Goal: Task Accomplishment & Management: Use online tool/utility

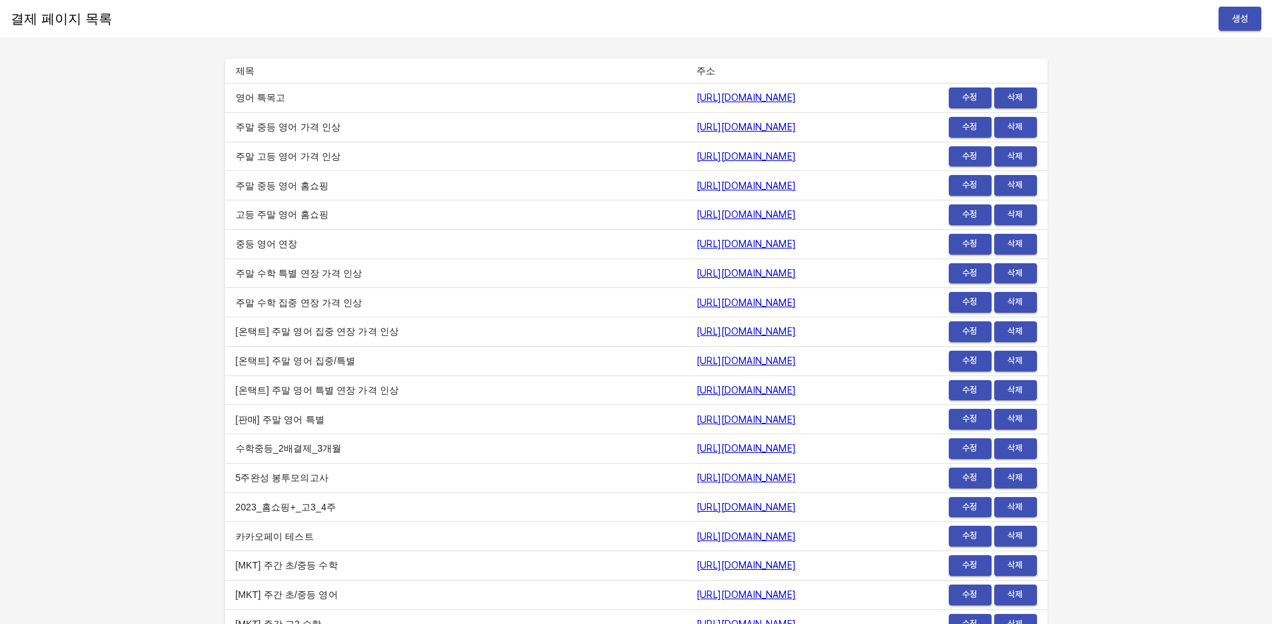
click at [1238, 33] on div "결제 페이지 목록 생성" at bounding box center [636, 18] width 1272 height 37
click at [1244, 21] on span "생성" at bounding box center [1240, 19] width 21 height 17
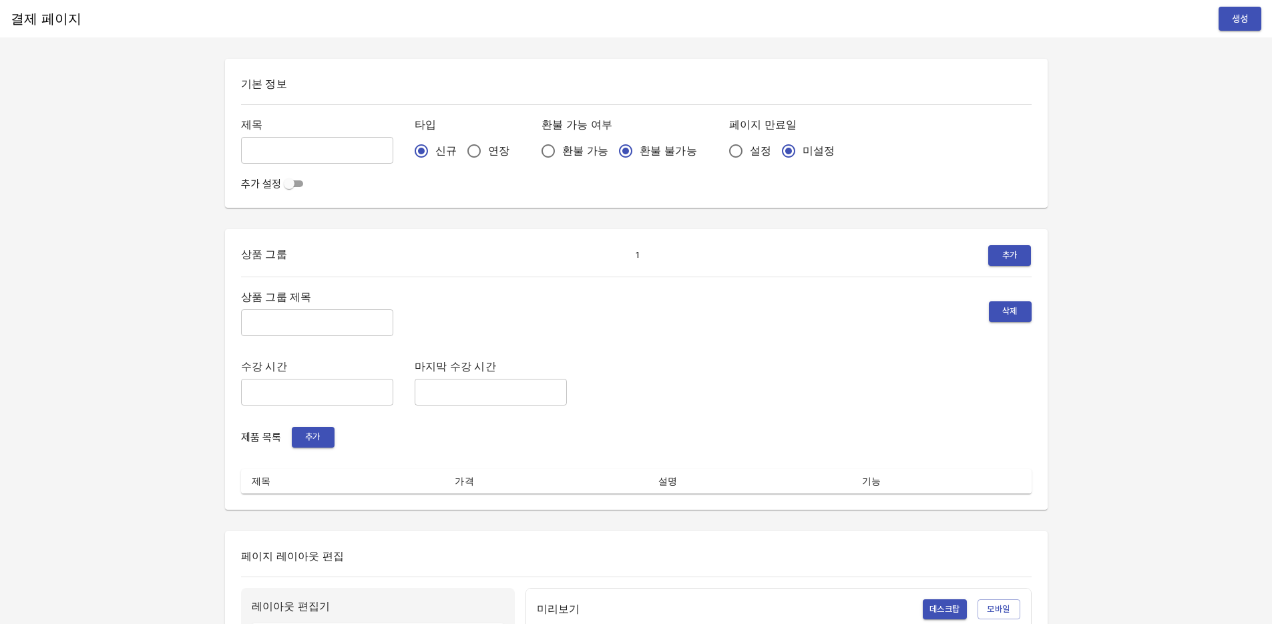
click at [271, 144] on input "text" at bounding box center [317, 150] width 152 height 27
type input "0814_[PERSON_NAME]"
click at [460, 148] on input "연장" at bounding box center [474, 151] width 28 height 28
radio input "true"
click at [750, 153] on span "설정" at bounding box center [760, 151] width 21 height 16
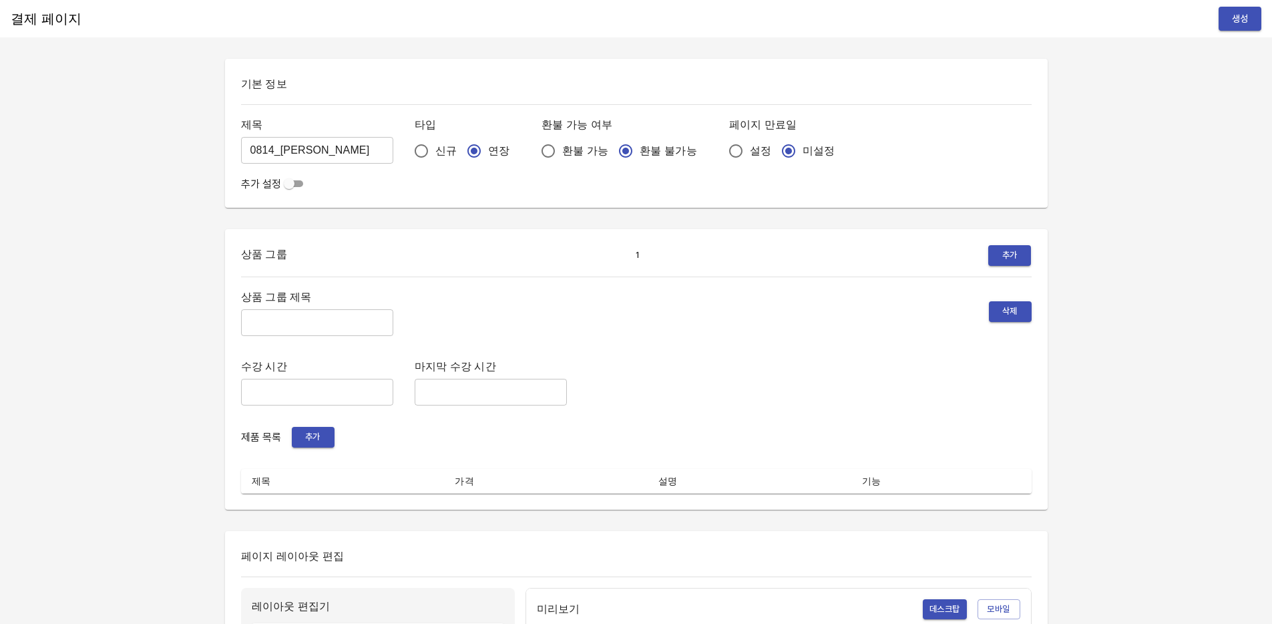
click at [722, 153] on input "설정" at bounding box center [736, 151] width 28 height 28
radio input "true"
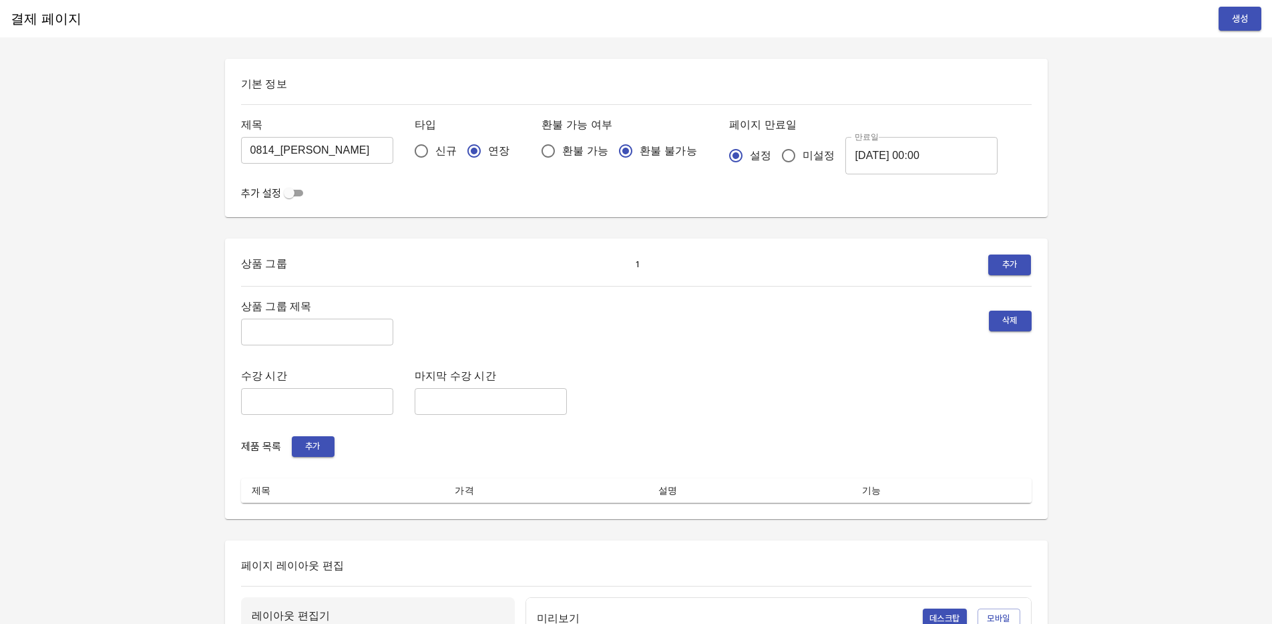
click at [846, 152] on input "2025-08-15 00:00" at bounding box center [922, 155] width 152 height 37
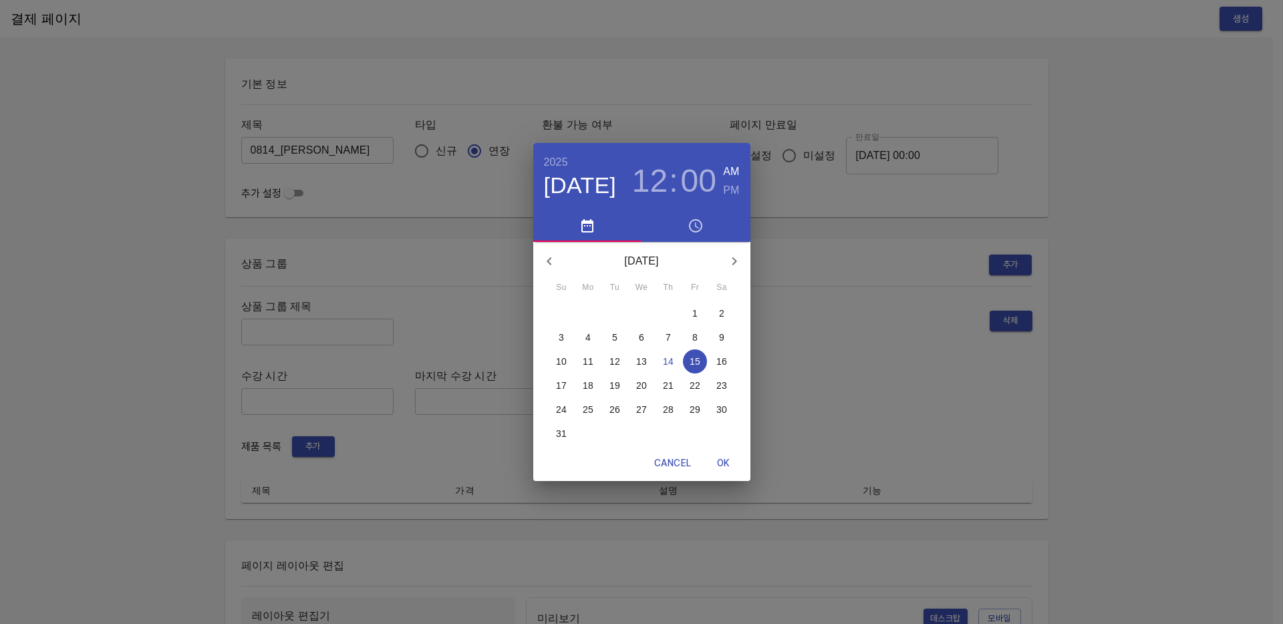
click at [665, 385] on p "21" at bounding box center [668, 385] width 11 height 13
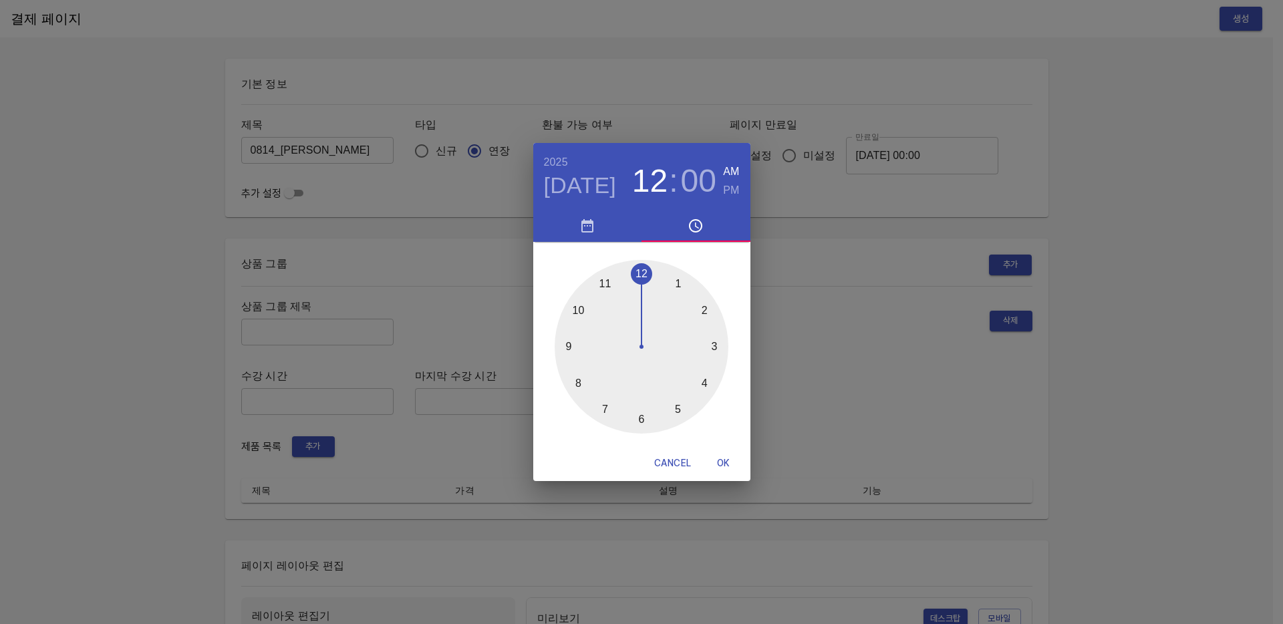
click at [729, 463] on span "OK" at bounding box center [723, 463] width 32 height 17
type input "2025-08-21 00:00"
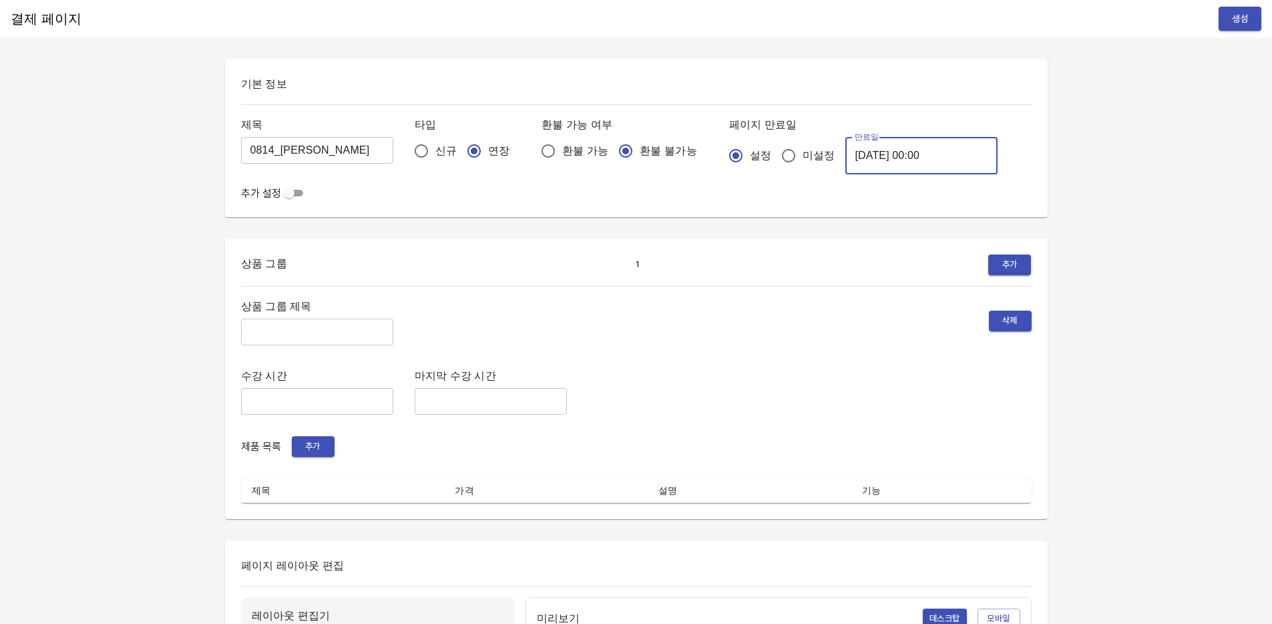
click at [311, 335] on input "text" at bounding box center [317, 332] width 152 height 27
type input "주간 집중관리"
click at [318, 454] on button "추가" at bounding box center [313, 446] width 43 height 21
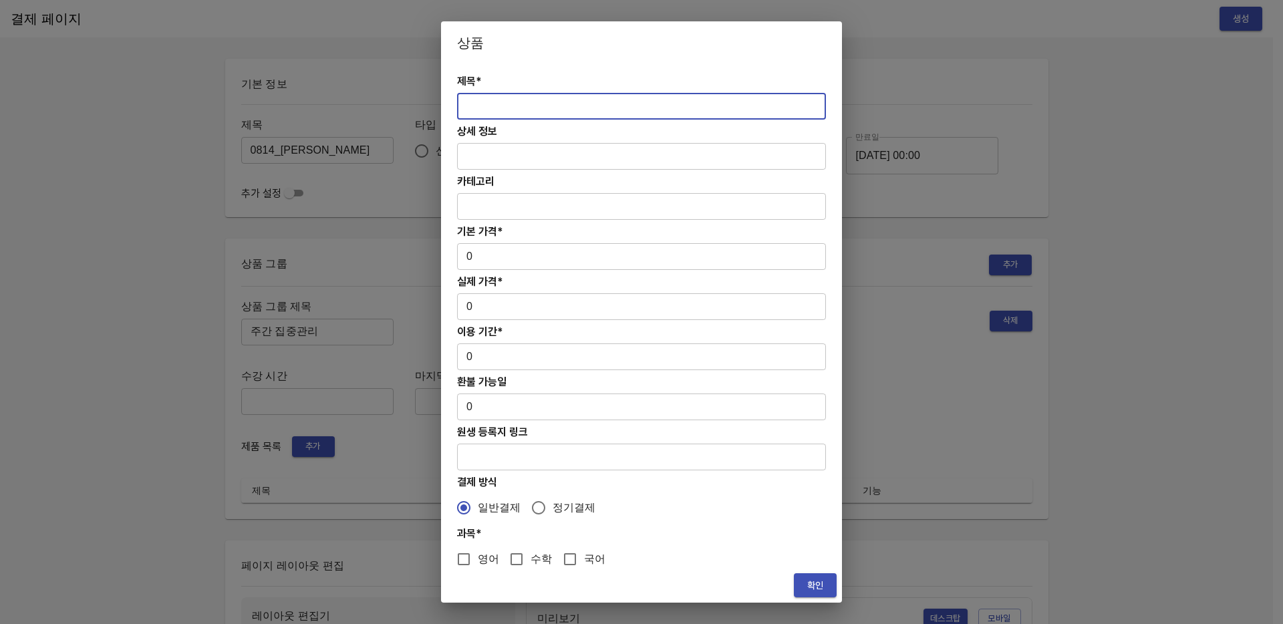
click at [507, 103] on input "text" at bounding box center [641, 106] width 369 height 27
paste input "[연장] 고등 주간 집중관리 수학 4주(약 1개월) 프로그램"
type input "[연장] 고등 주간 집중관리 수학 4주(약 1개월) 프로그램"
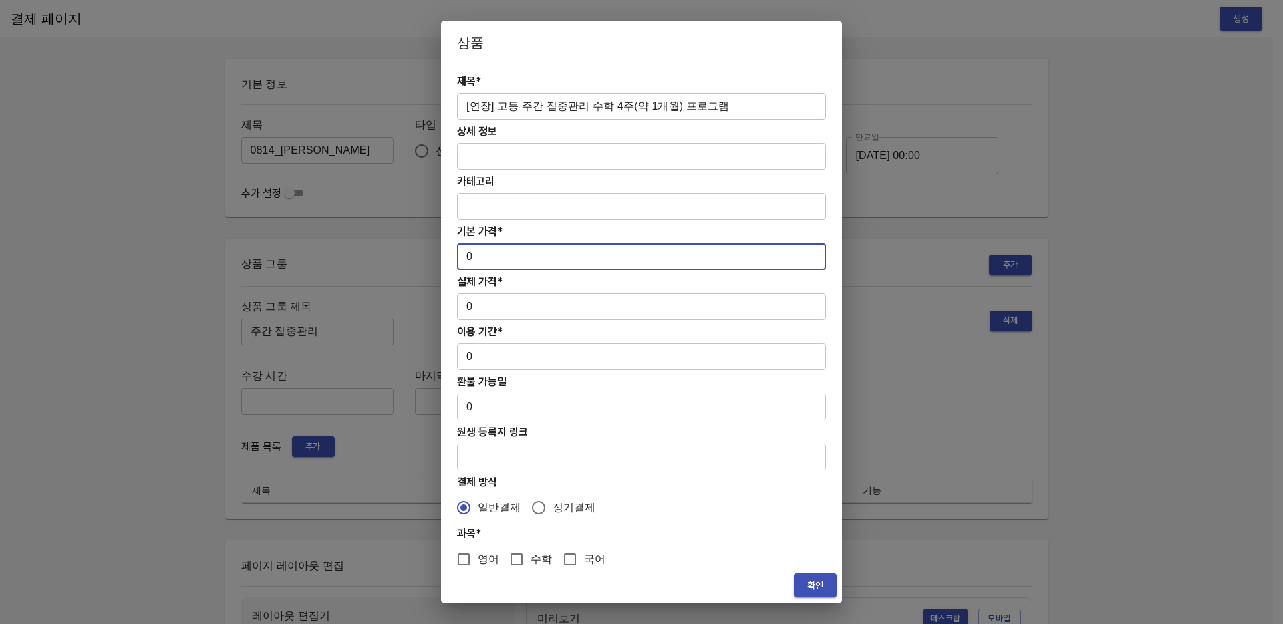
click at [511, 257] on input "0" at bounding box center [641, 256] width 369 height 27
paste input "313000"
click at [474, 257] on input "0313000" at bounding box center [641, 256] width 369 height 27
type input "313000"
click at [516, 306] on input "0" at bounding box center [641, 306] width 369 height 27
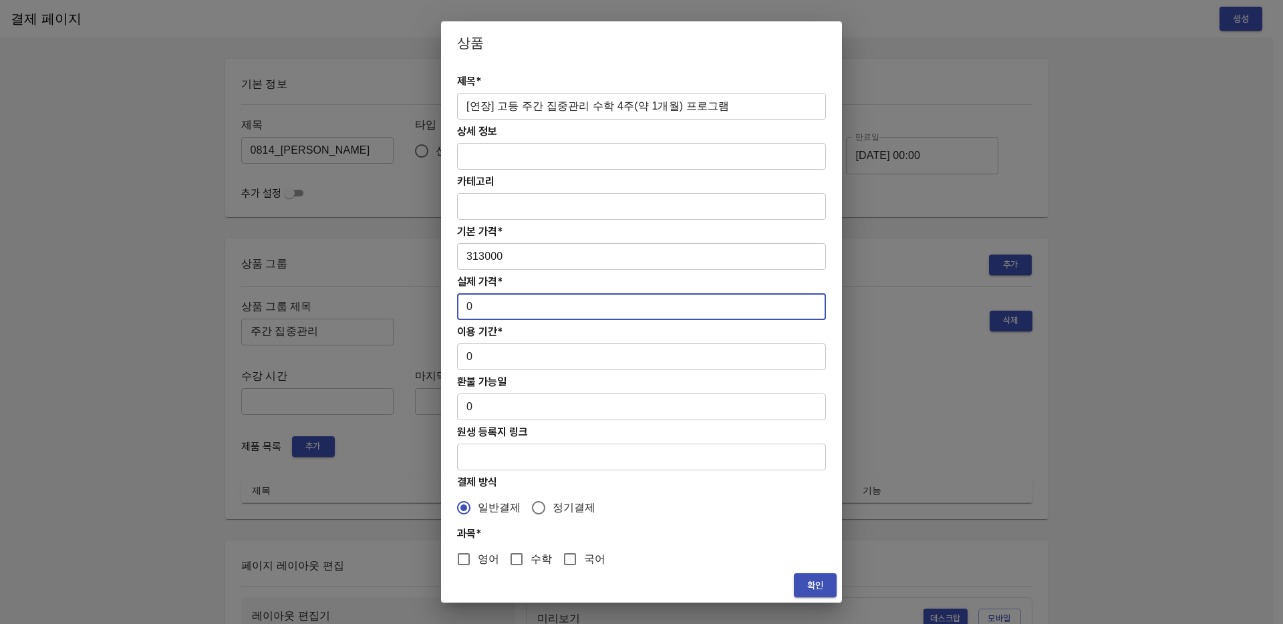
paste input "313000"
click at [470, 307] on input "0313000" at bounding box center [641, 306] width 369 height 27
type input "313000"
click at [511, 351] on input "0" at bounding box center [641, 356] width 369 height 27
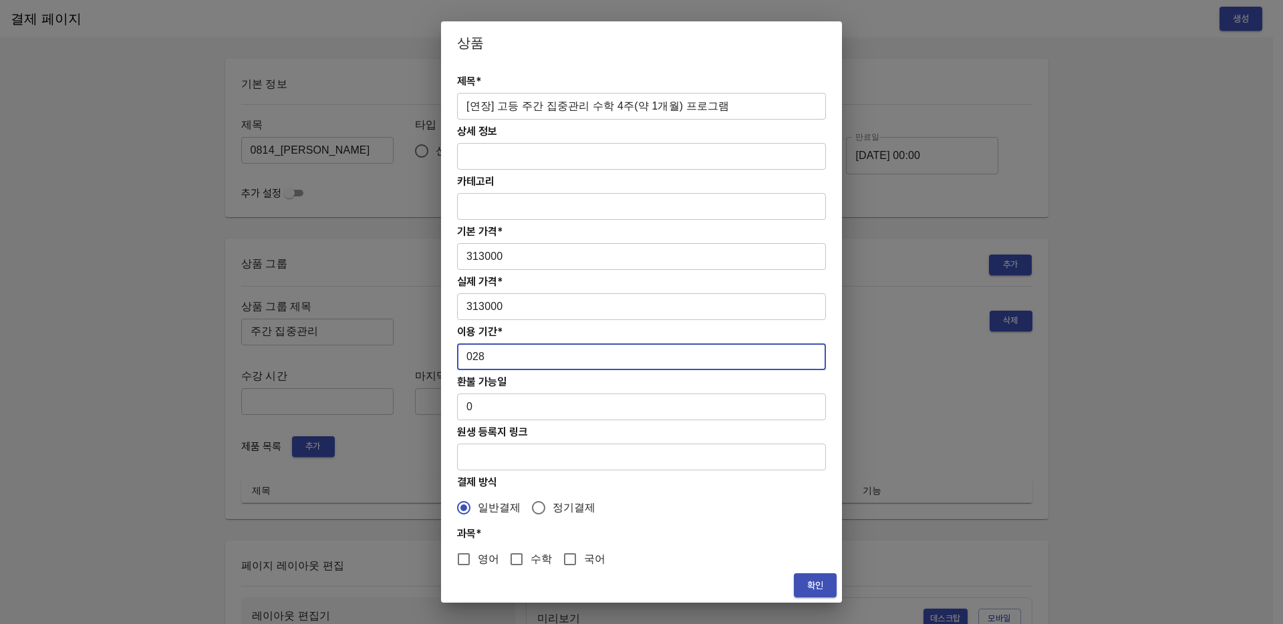
click at [475, 360] on input "028" at bounding box center [641, 356] width 369 height 27
type input "28"
click at [516, 554] on input "수학" at bounding box center [516, 559] width 28 height 28
checkbox input "true"
click at [809, 586] on span "확인" at bounding box center [814, 585] width 21 height 17
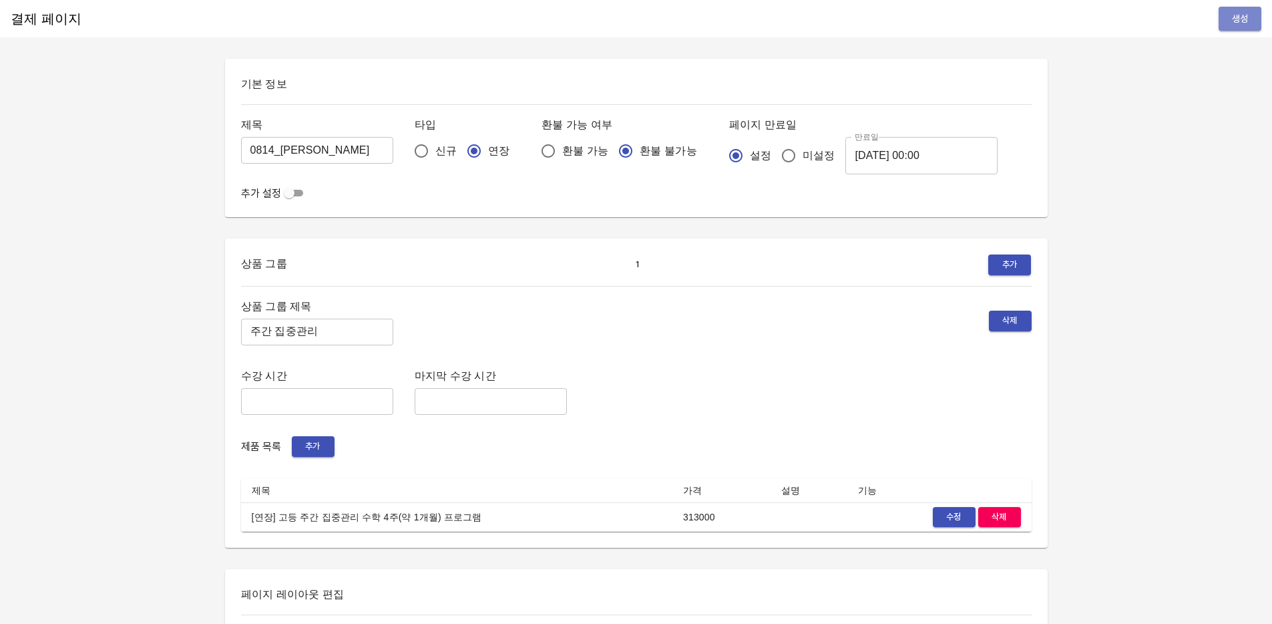
click at [1247, 19] on span "생성" at bounding box center [1240, 19] width 21 height 17
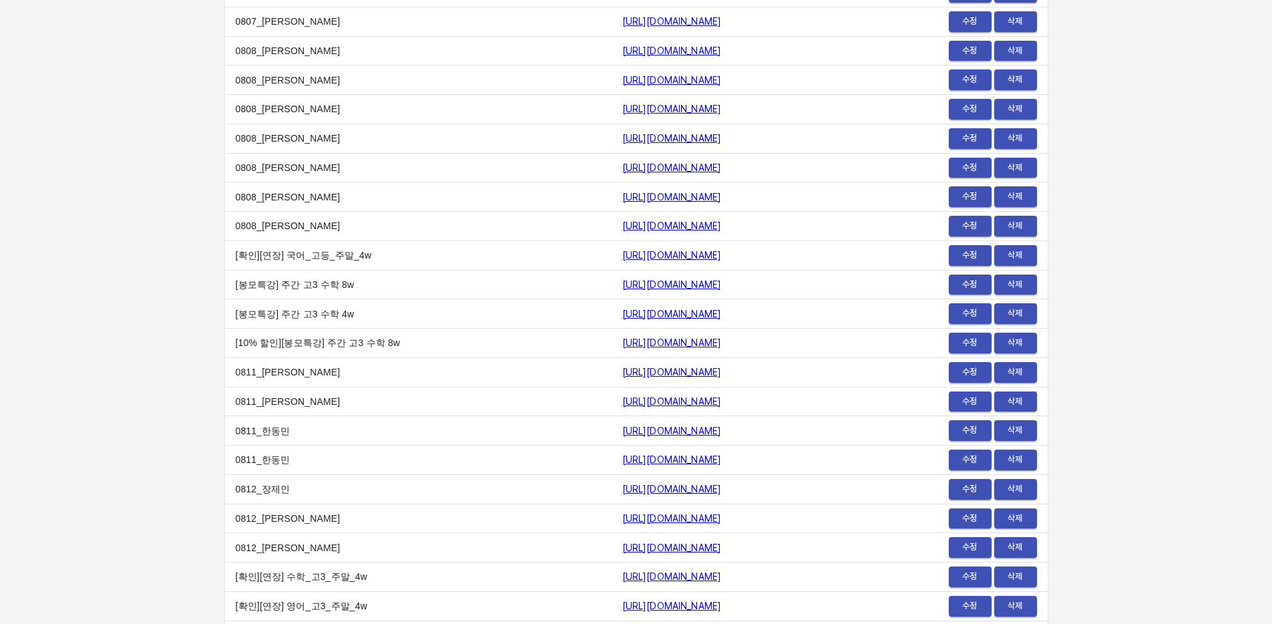
scroll to position [16029, 0]
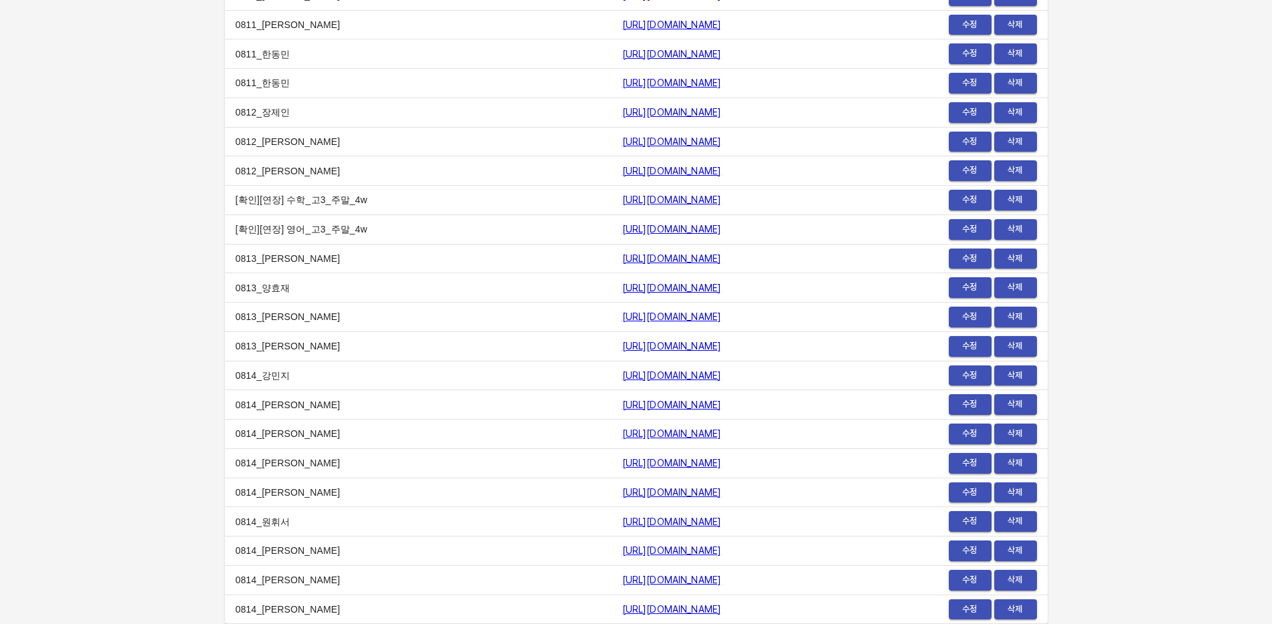
drag, startPoint x: 767, startPoint y: 608, endPoint x: 518, endPoint y: 605, distance: 249.2
click at [612, 605] on td "https://payment.mildang.kr/oR6_RYeYyxC8aklW4lpVr" at bounding box center [759, 608] width 295 height 29
copy link "https://payment.mildang.kr/oR6_RYeYyxC8aklW4lpVr"
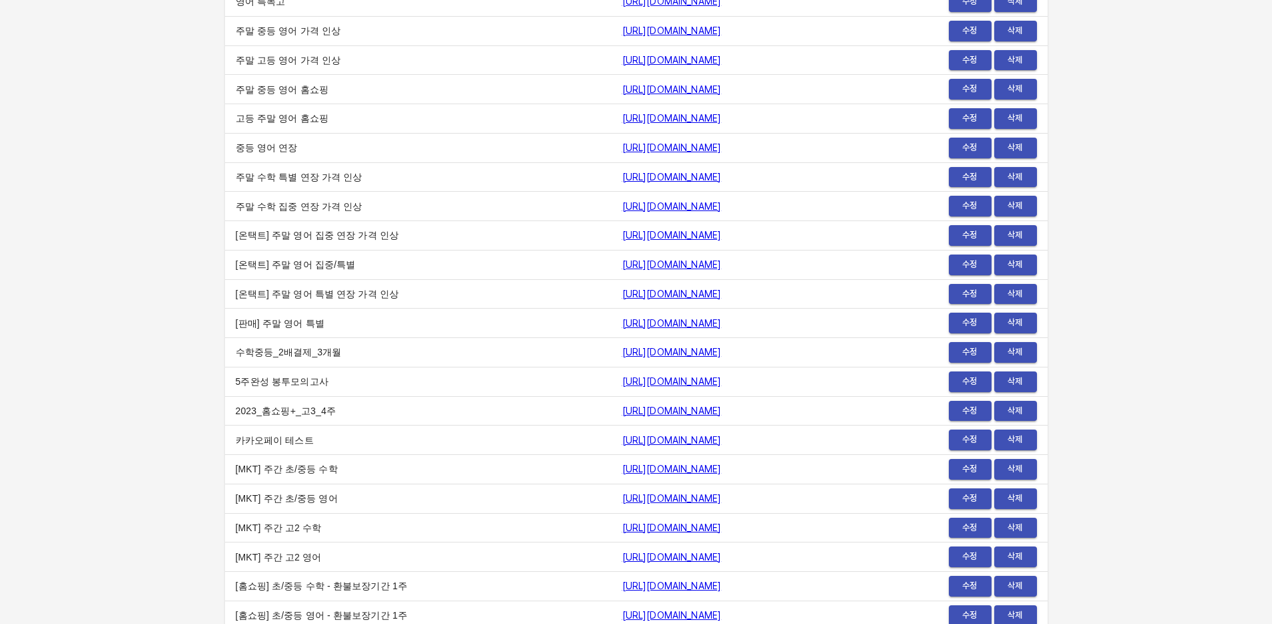
scroll to position [0, 0]
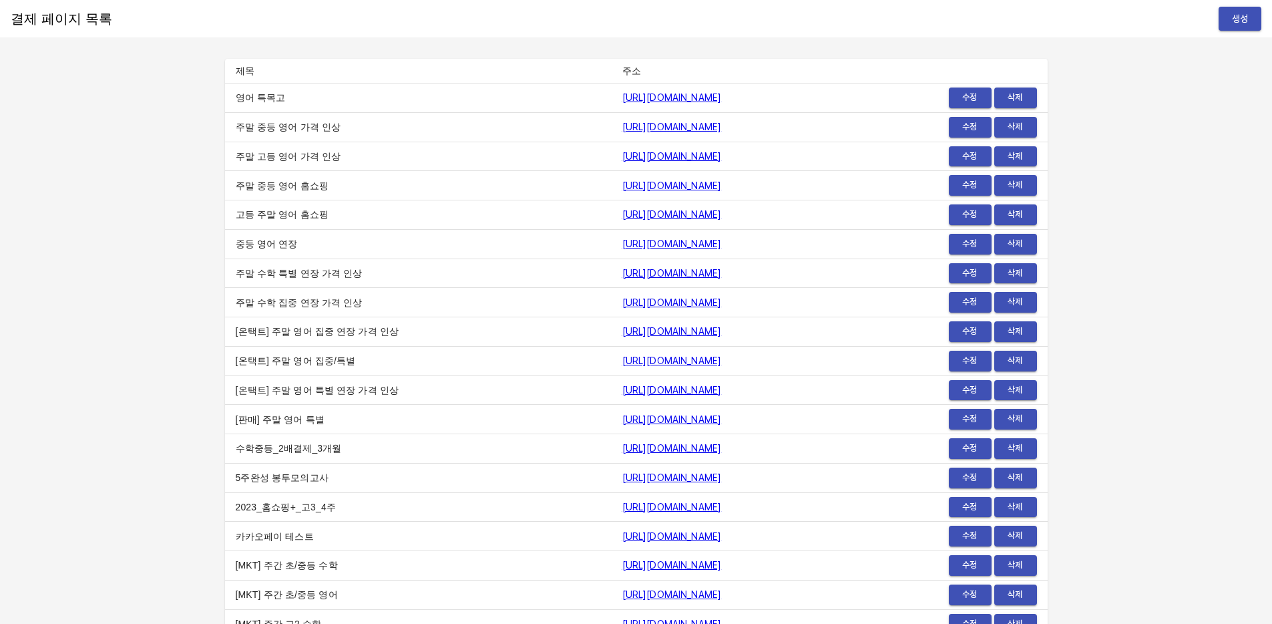
click at [1249, 15] on span "생성" at bounding box center [1240, 19] width 21 height 17
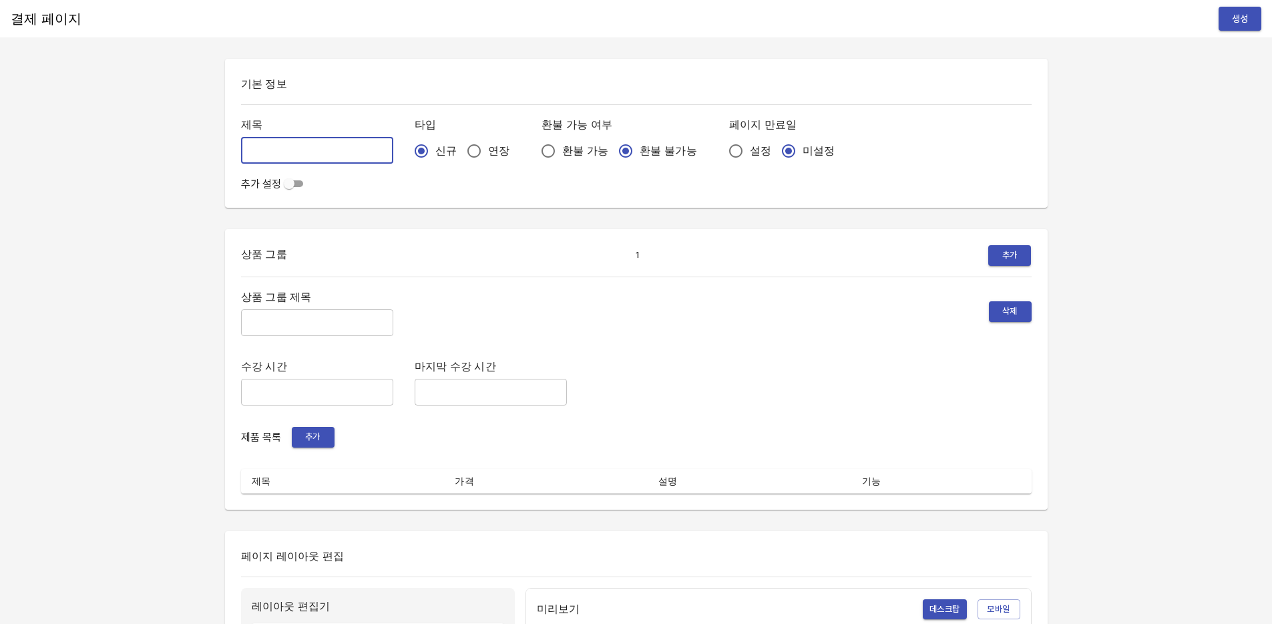
click at [281, 153] on input "text" at bounding box center [317, 150] width 152 height 27
type input "0814_[PERSON_NAME]"
click at [722, 154] on input "설정" at bounding box center [736, 151] width 28 height 28
radio input "true"
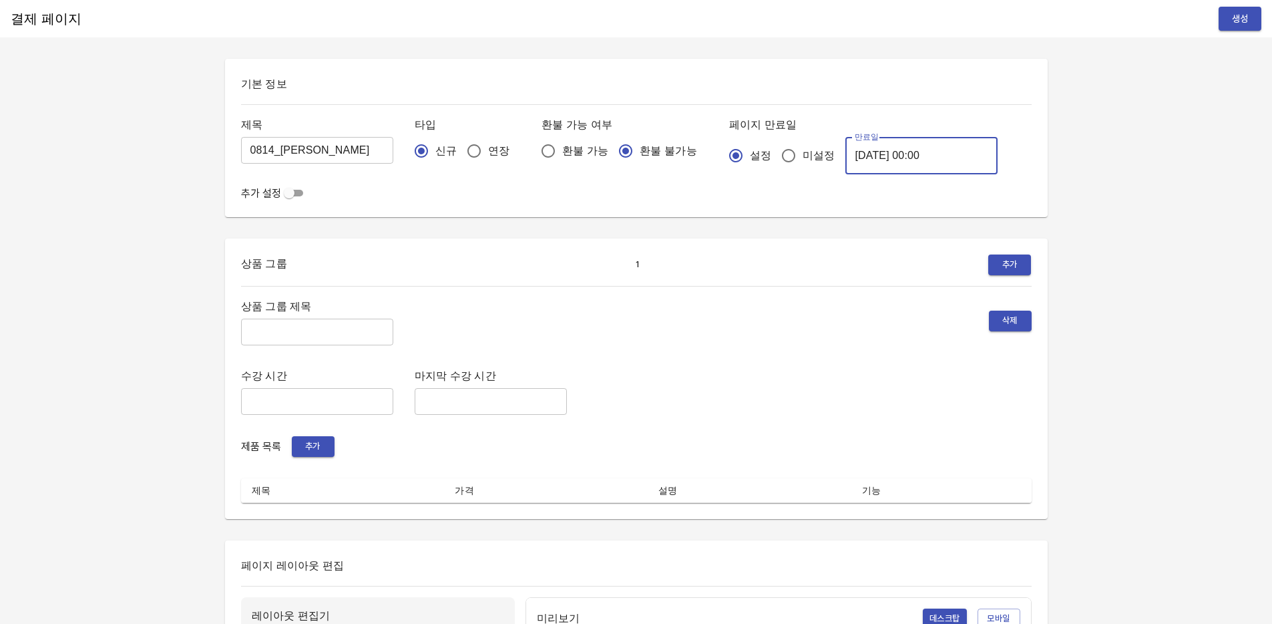
click at [857, 160] on input "2025-08-15 00:00" at bounding box center [922, 155] width 152 height 37
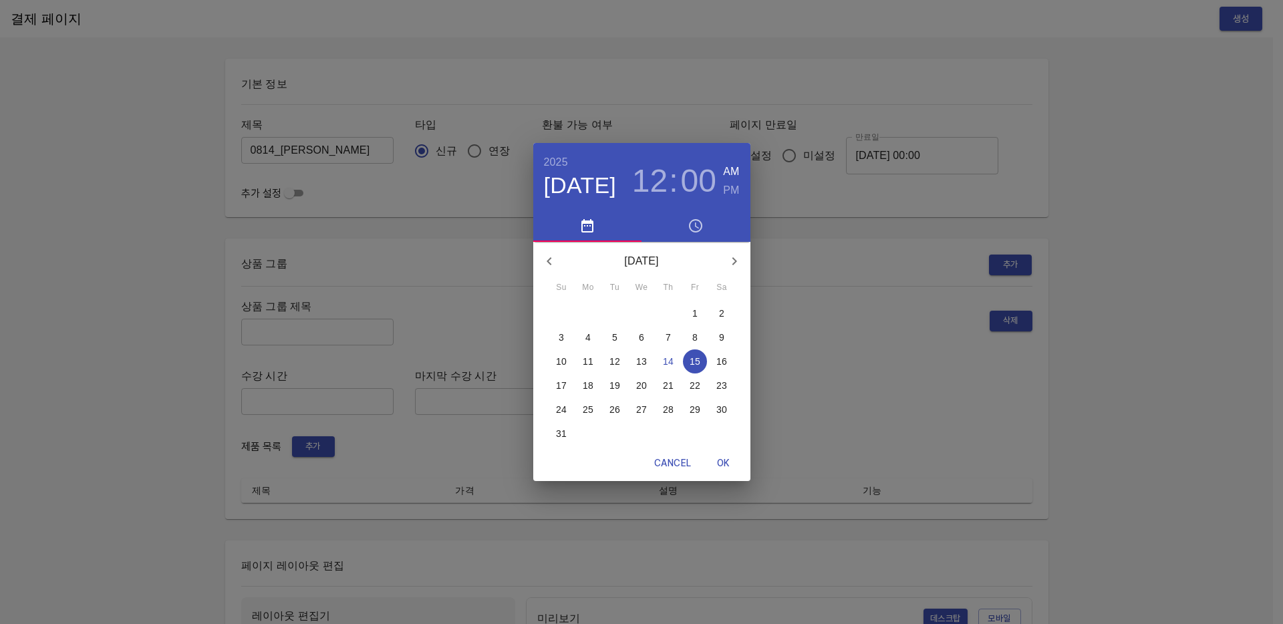
click at [668, 388] on p "21" at bounding box center [668, 385] width 11 height 13
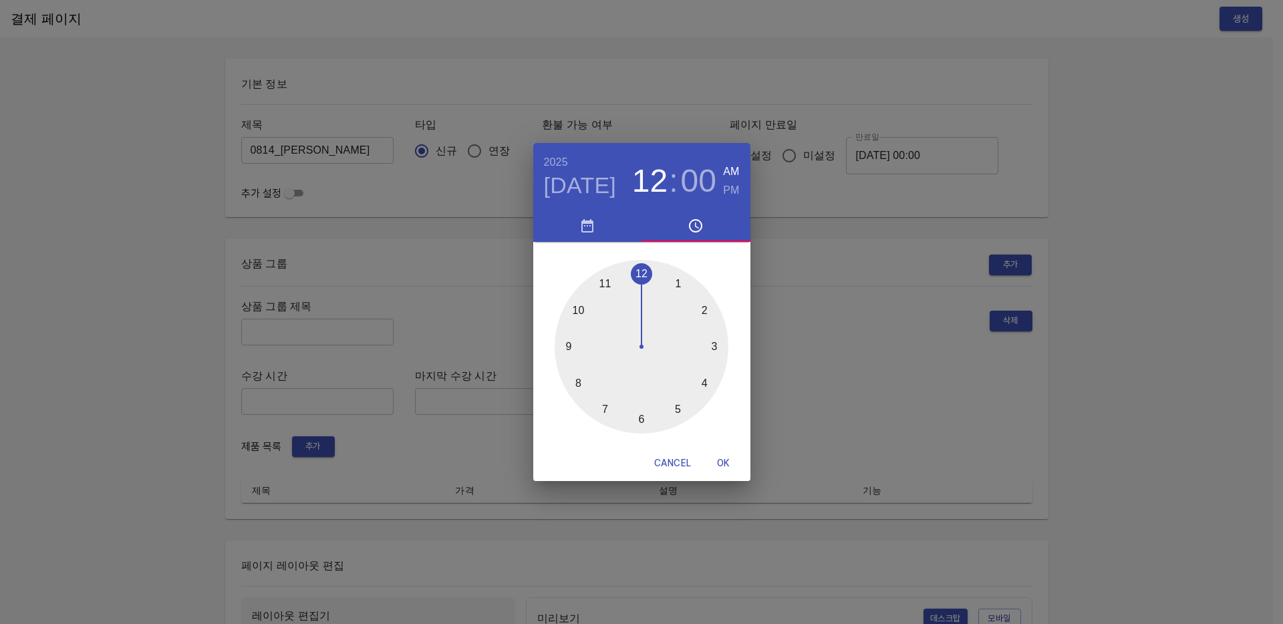
click at [883, 347] on div "2025 Aug 21 12 : 00 AM PM 1 2 3 4 5 6 7 8 9 10 11 12 Cancel OK" at bounding box center [641, 312] width 1283 height 624
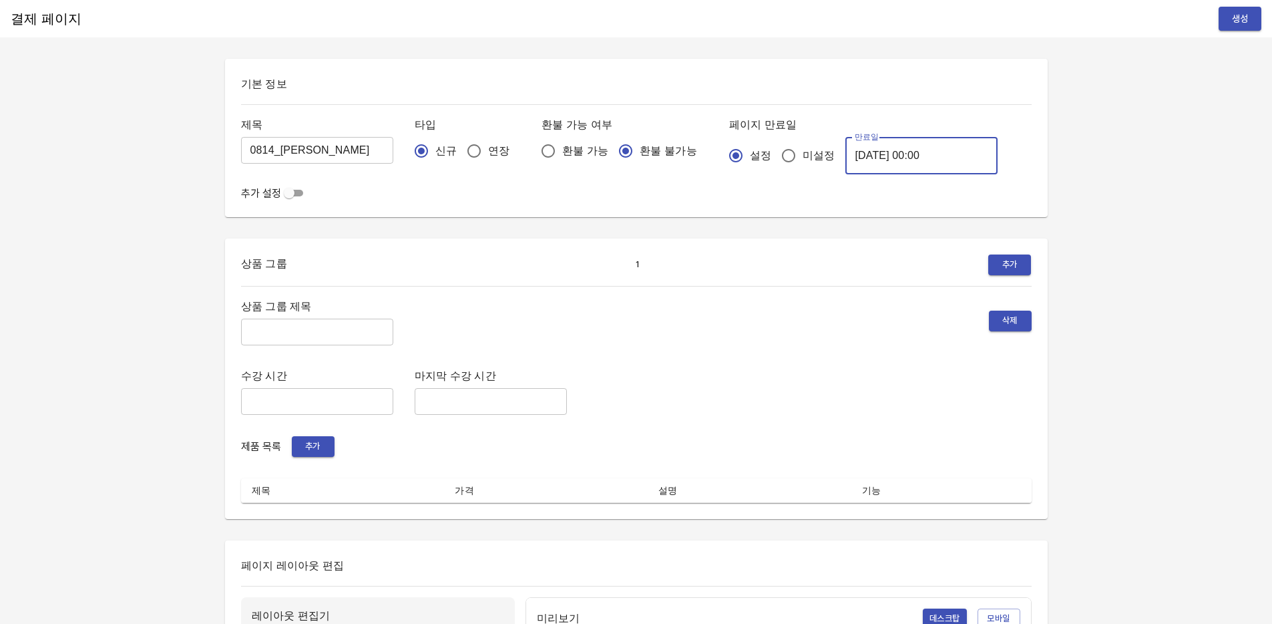
click at [280, 335] on input "text" at bounding box center [317, 332] width 152 height 27
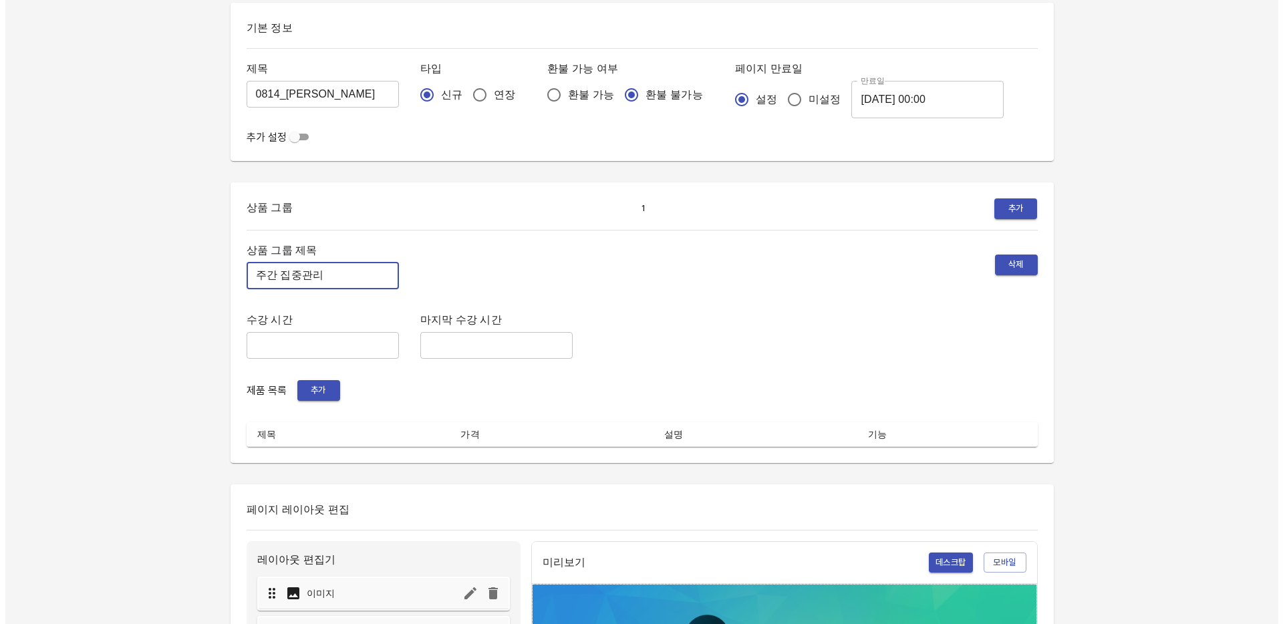
scroll to position [124, 0]
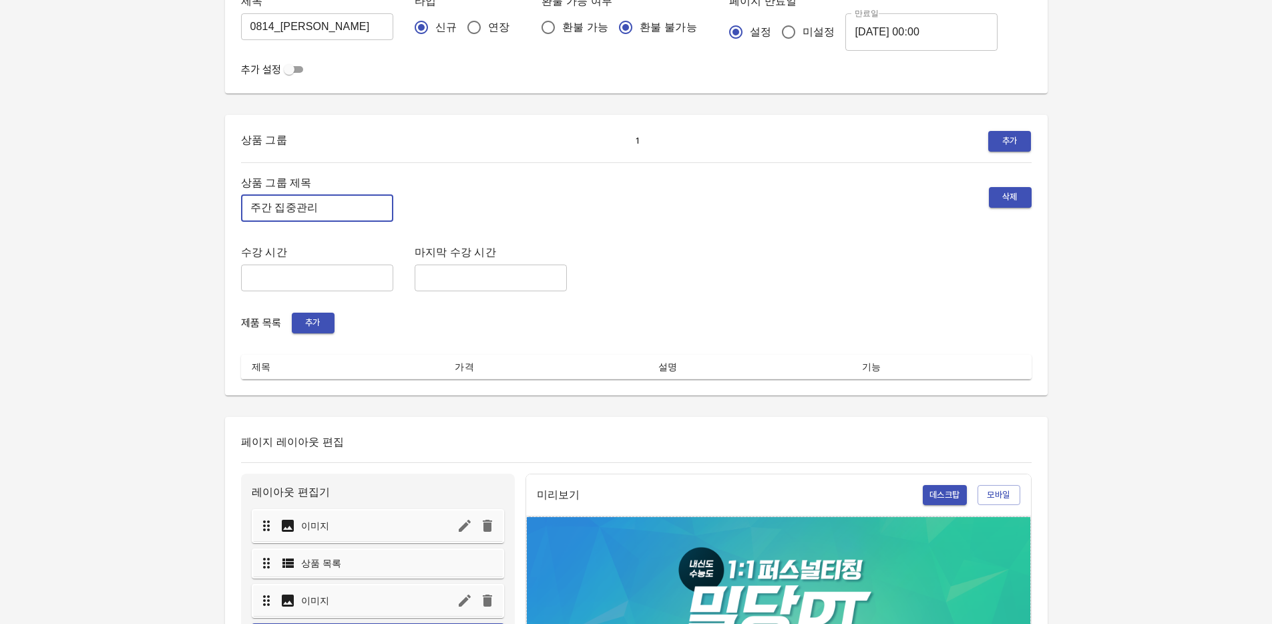
type input "주간 집중관리"
click at [308, 327] on span "추가" at bounding box center [313, 322] width 29 height 15
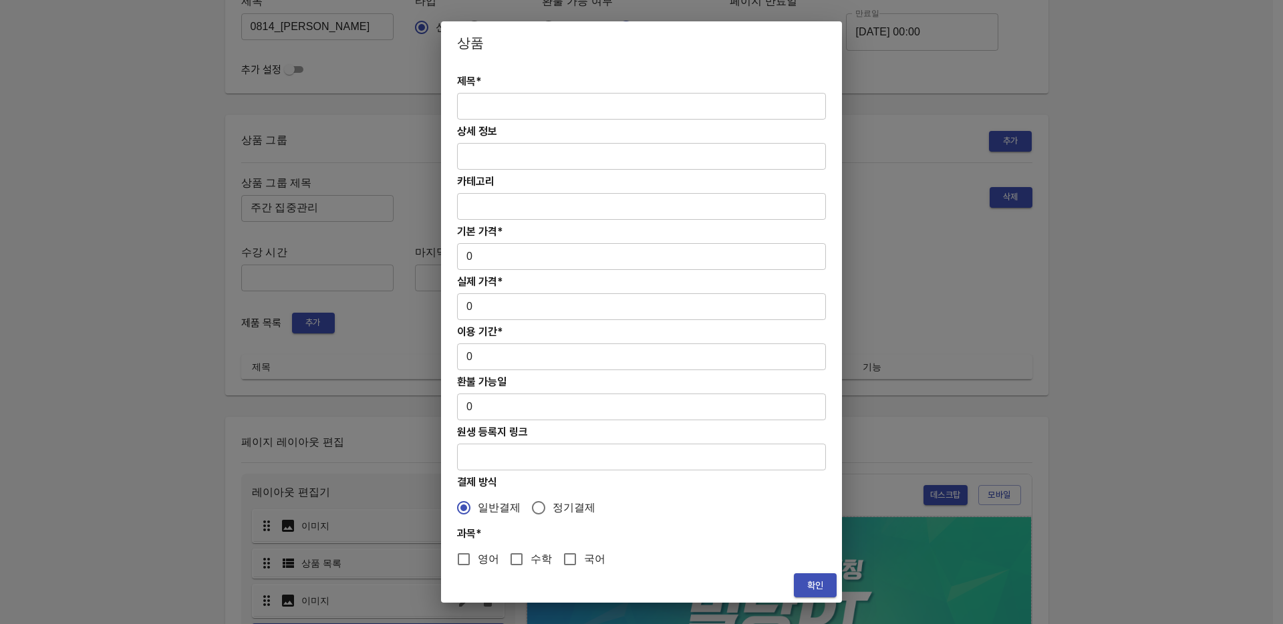
click at [504, 102] on input "text" at bounding box center [641, 106] width 369 height 27
paste input "[연장] 고등 주간 집중관리 영어 4주(약 1개월) 프로그램"
type input "[연장] 고등 주간 집중관리 영어 4주(약 1개월) 프로그램"
click at [524, 257] on input "0" at bounding box center [641, 256] width 369 height 27
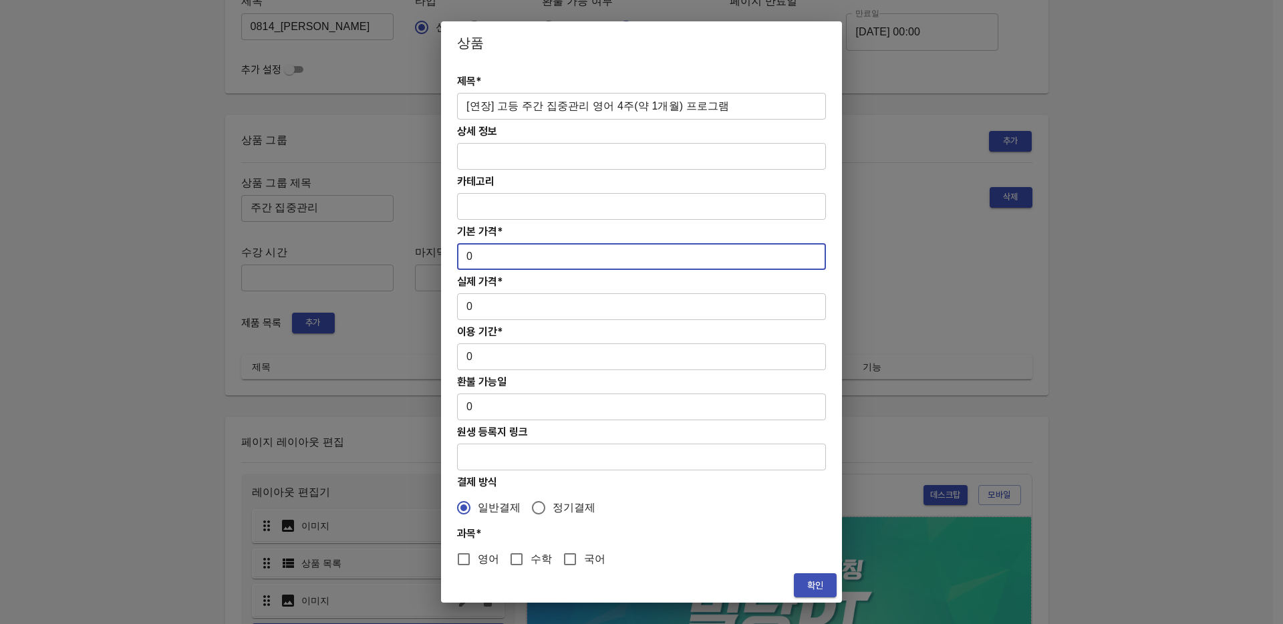
paste input "313000"
click at [474, 257] on input "0313000" at bounding box center [641, 256] width 369 height 27
type input "313000"
click at [532, 304] on input "0" at bounding box center [641, 306] width 369 height 27
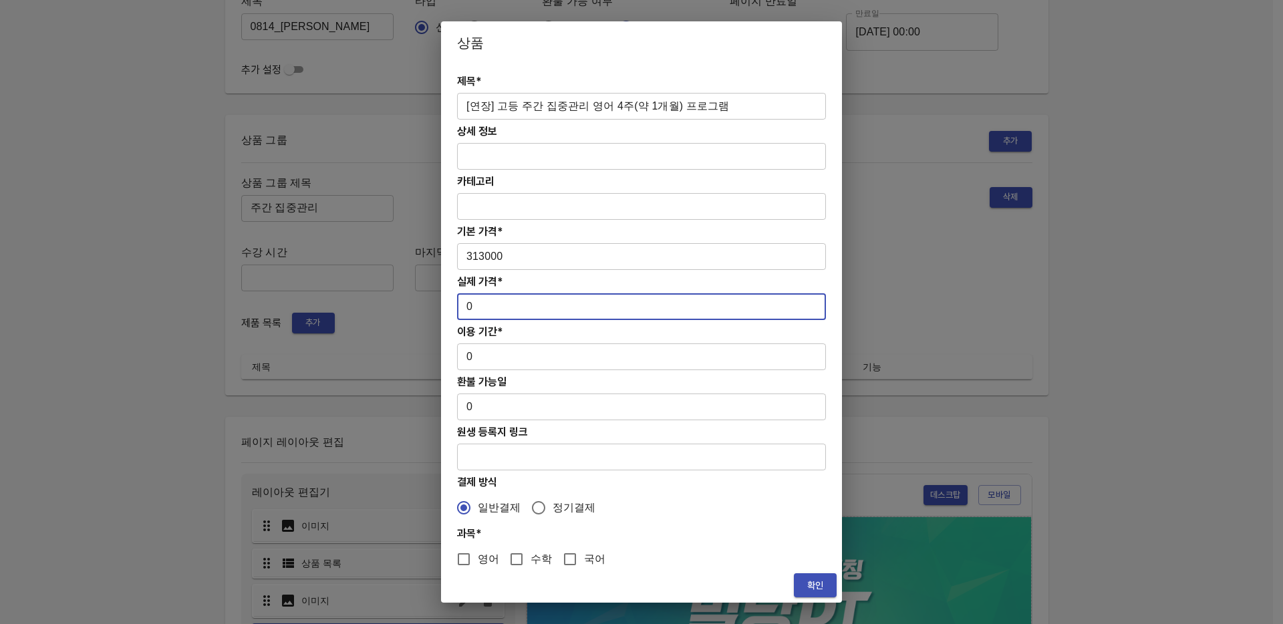
paste input "313000"
click at [474, 306] on input "0313000" at bounding box center [641, 306] width 369 height 27
type input "313000"
click at [513, 335] on h4 "이용 기간*" at bounding box center [641, 331] width 369 height 13
click at [511, 368] on input "0" at bounding box center [641, 356] width 369 height 27
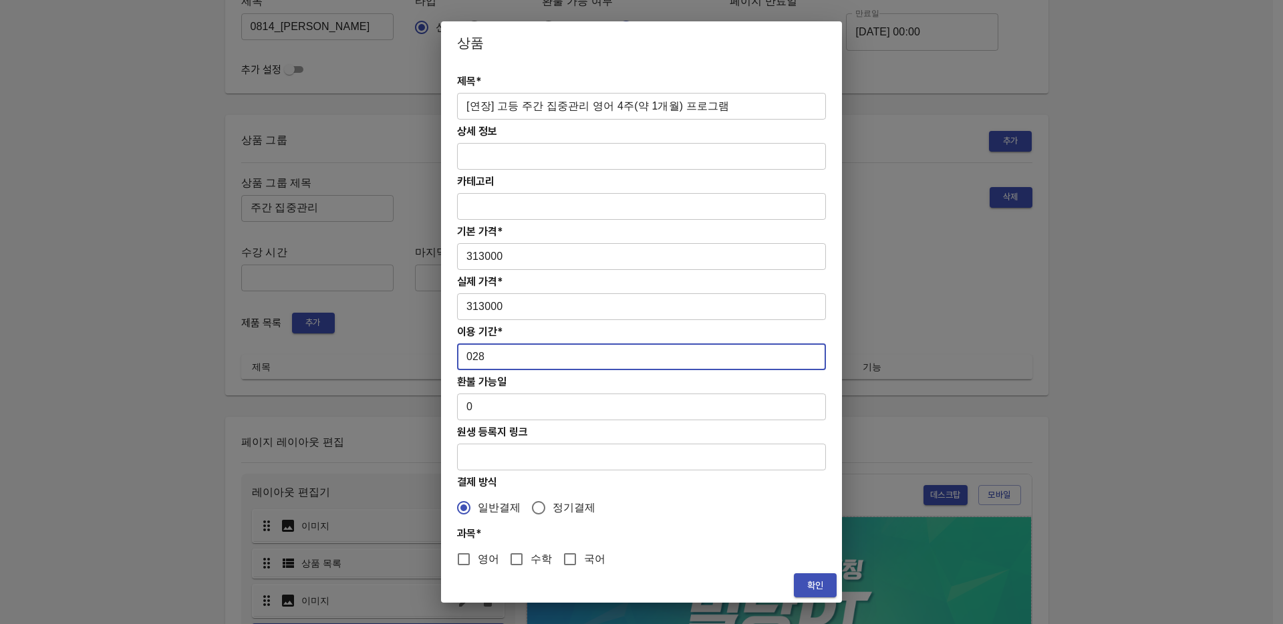
click at [468, 353] on input "028" at bounding box center [641, 356] width 369 height 27
click at [470, 355] on input "028" at bounding box center [641, 356] width 369 height 27
type input "28"
click at [488, 556] on span "영어" at bounding box center [488, 559] width 21 height 16
click at [478, 556] on input "영어" at bounding box center [464, 559] width 28 height 28
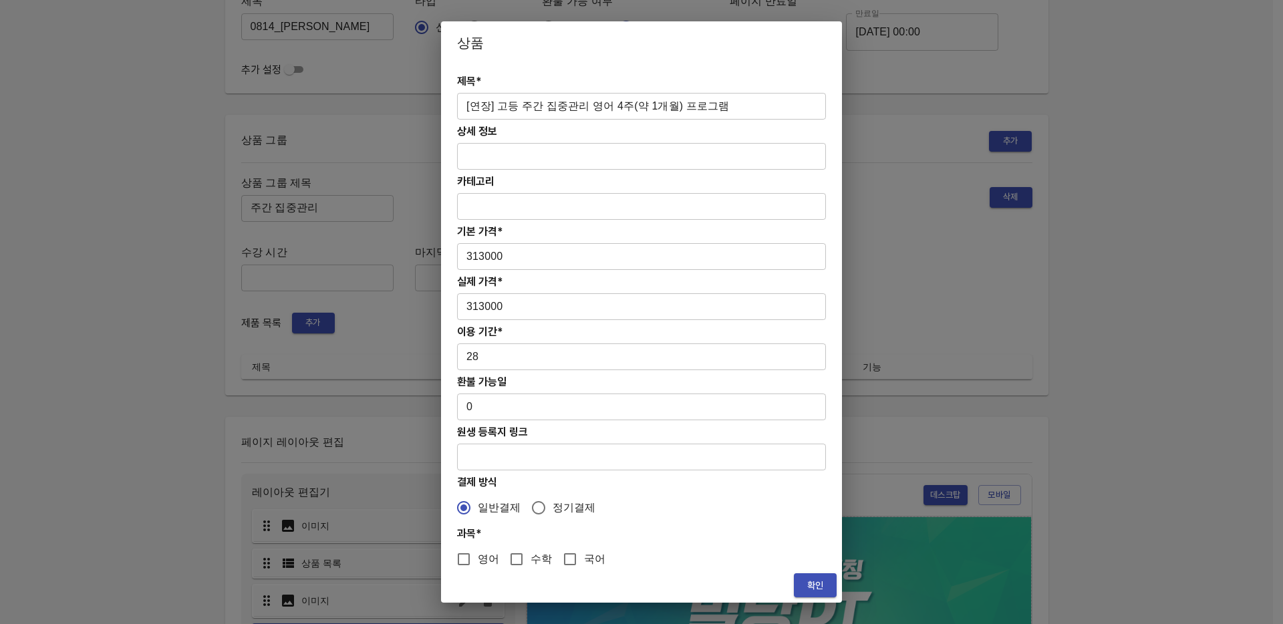
checkbox input "true"
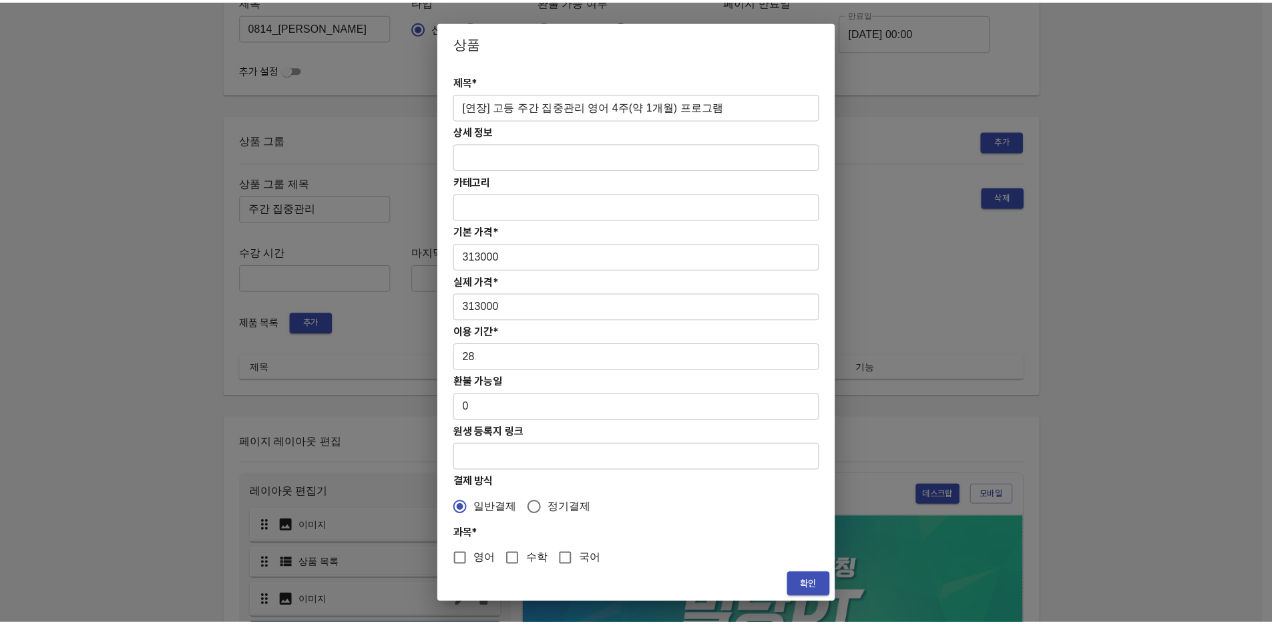
scroll to position [6, 0]
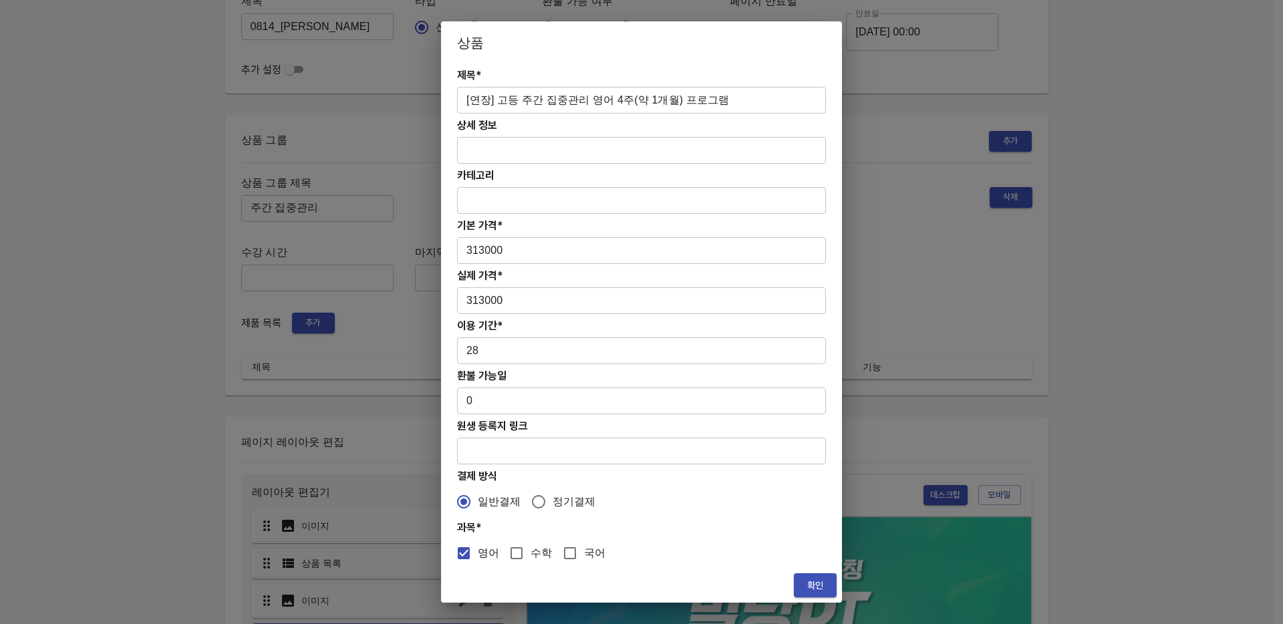
click at [806, 584] on span "확인" at bounding box center [814, 585] width 21 height 17
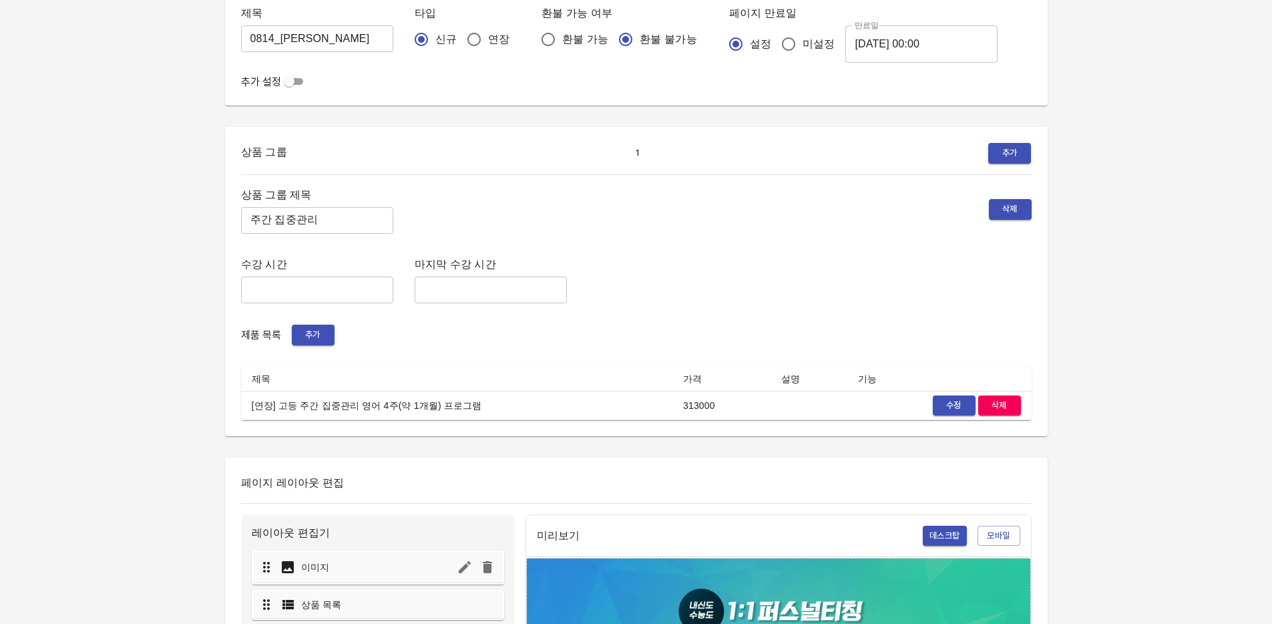
scroll to position [0, 0]
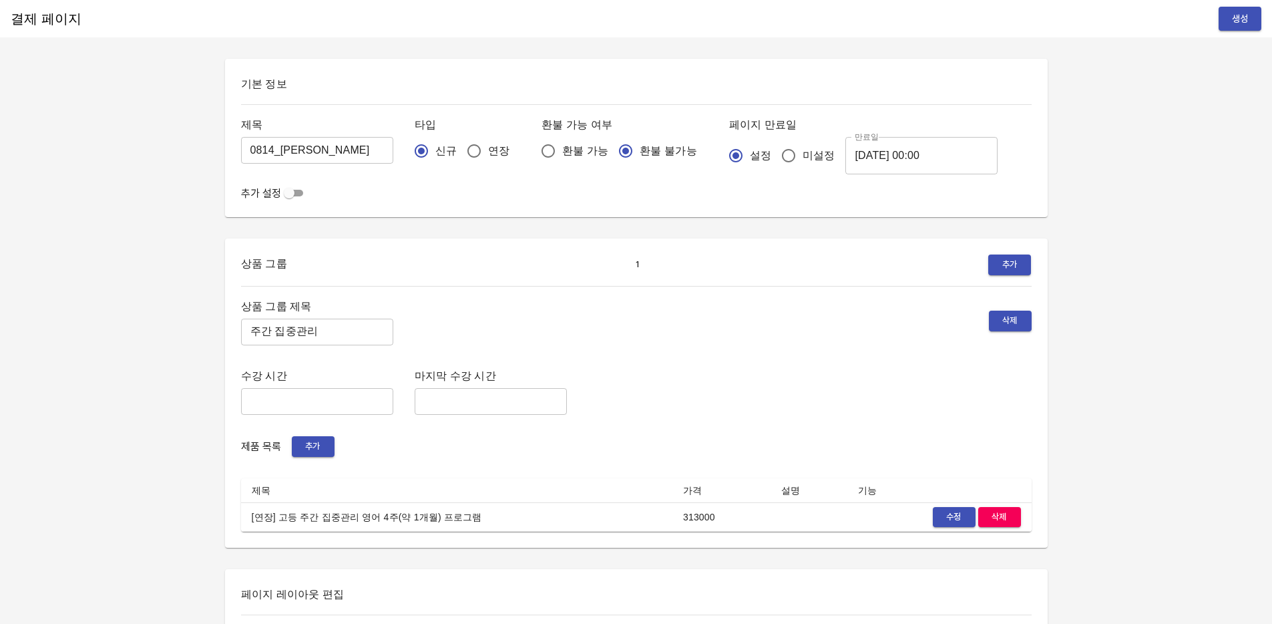
click at [1237, 21] on span "생성" at bounding box center [1240, 19] width 21 height 17
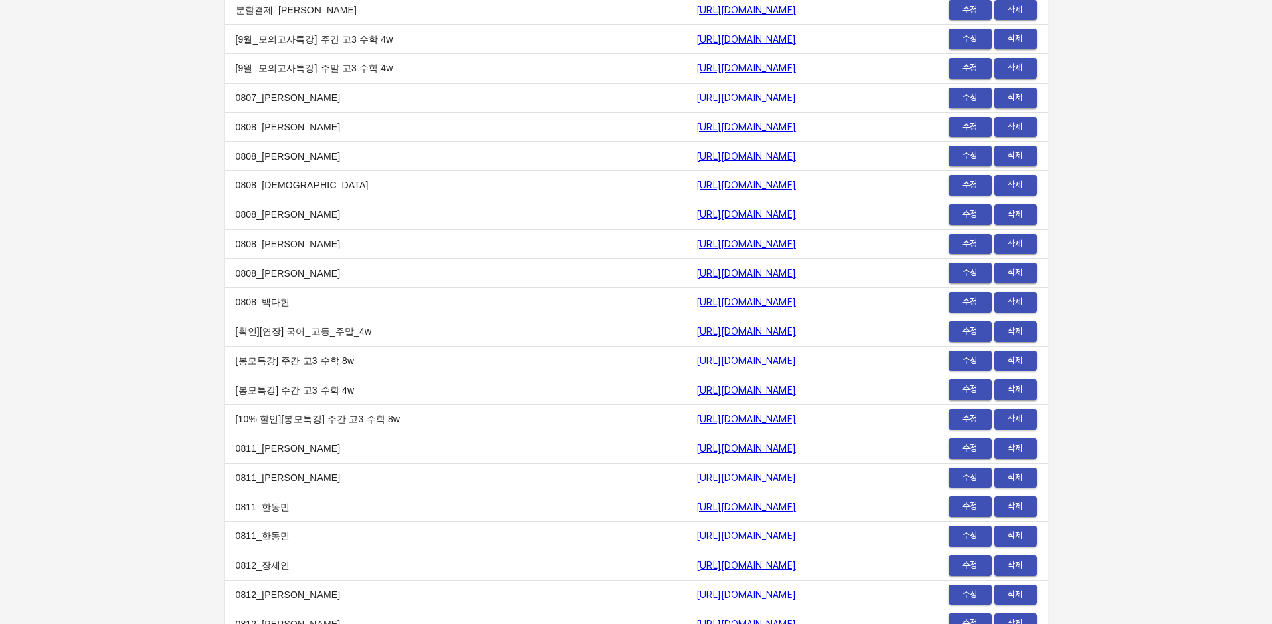
scroll to position [16059, 0]
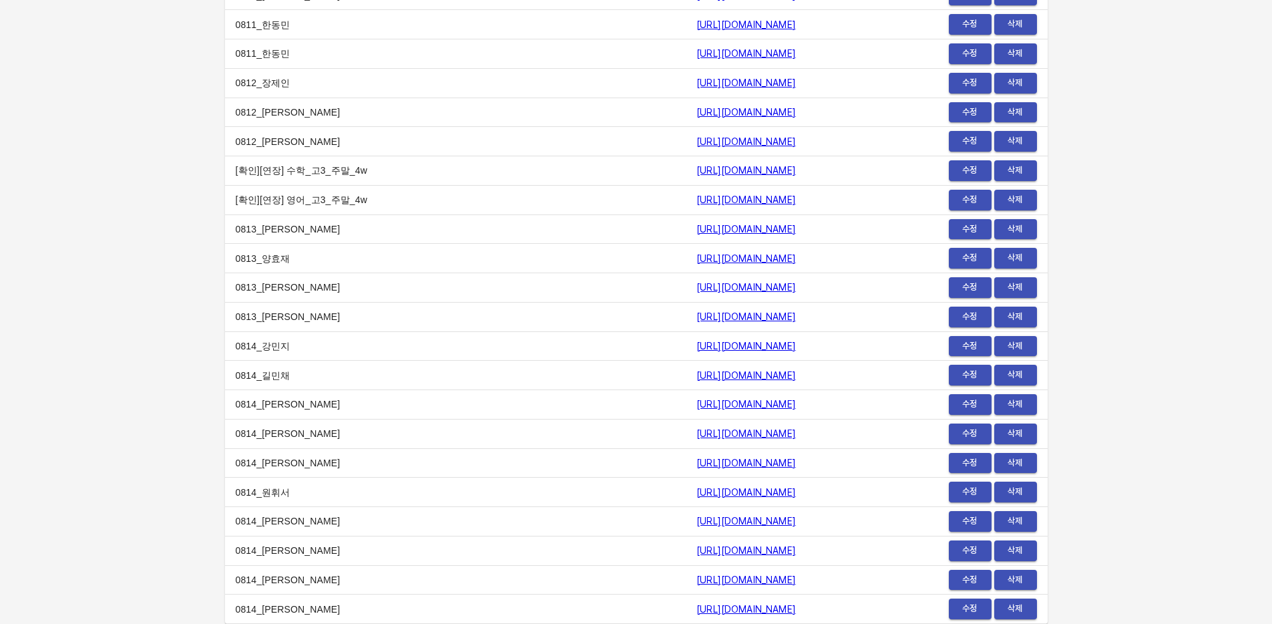
drag, startPoint x: 801, startPoint y: 603, endPoint x: 528, endPoint y: 613, distance: 272.7
click at [686, 613] on td "[URL][DOMAIN_NAME]" at bounding box center [783, 608] width 194 height 29
copy link "[URL][DOMAIN_NAME]"
